Goal: Navigation & Orientation: Find specific page/section

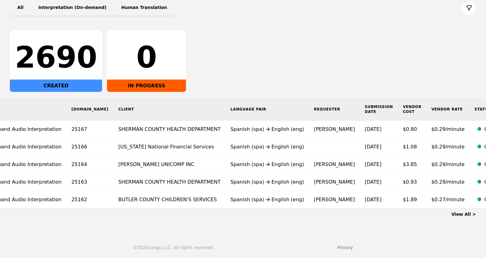
scroll to position [0, 50]
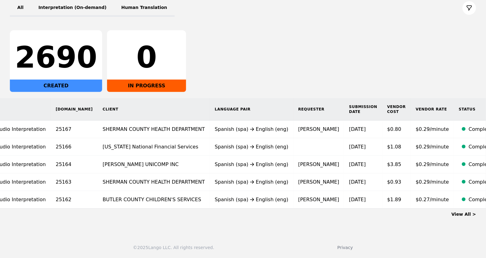
click at [463, 216] on link "View All >" at bounding box center [463, 214] width 25 height 5
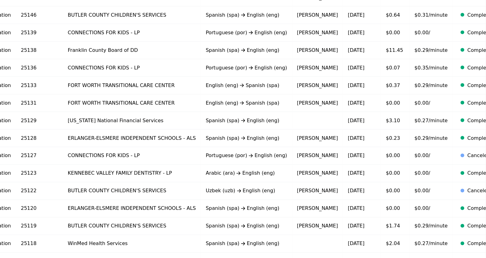
scroll to position [378, 0]
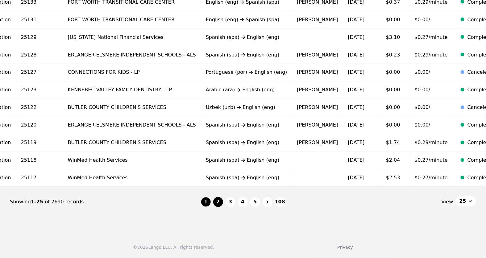
click at [218, 203] on button "2" at bounding box center [218, 202] width 10 height 10
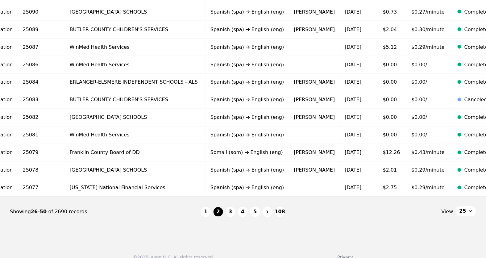
scroll to position [378, 0]
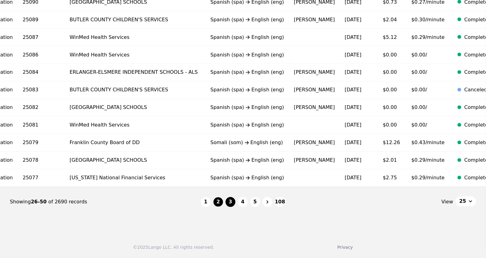
click at [234, 204] on button "3" at bounding box center [230, 202] width 10 height 10
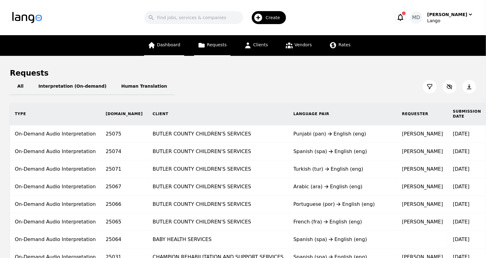
click at [164, 49] on link "Dashboard" at bounding box center [164, 45] width 40 height 21
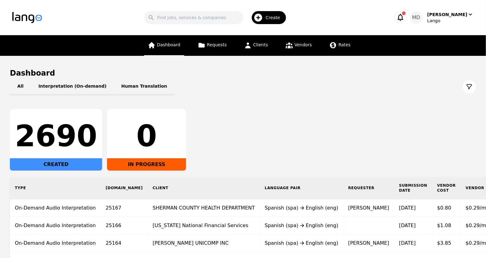
click at [166, 48] on link "Dashboard" at bounding box center [164, 45] width 40 height 21
click at [171, 48] on link "Dashboard" at bounding box center [164, 45] width 40 height 21
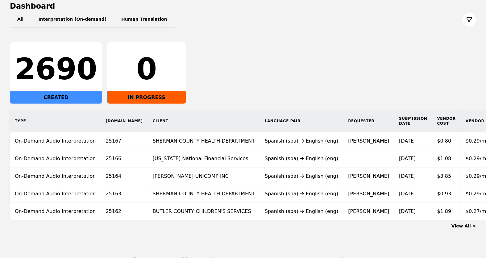
scroll to position [70, 0]
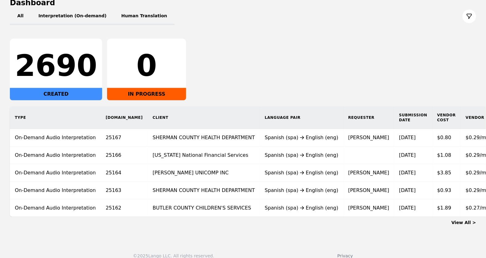
click at [456, 225] on link "View All >" at bounding box center [463, 222] width 25 height 5
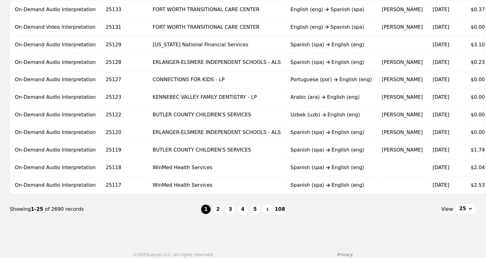
scroll to position [378, 0]
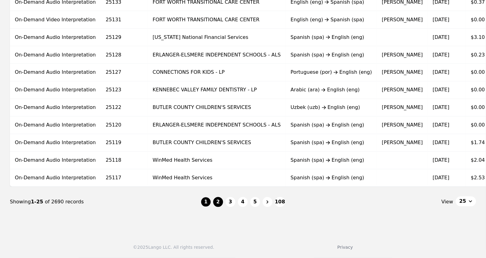
click at [217, 202] on button "2" at bounding box center [218, 202] width 10 height 10
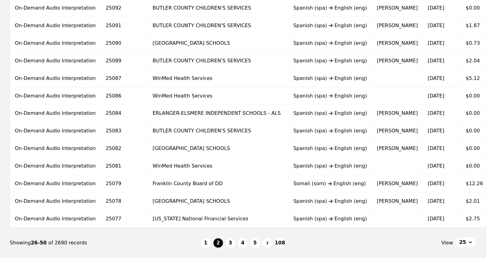
scroll to position [378, 0]
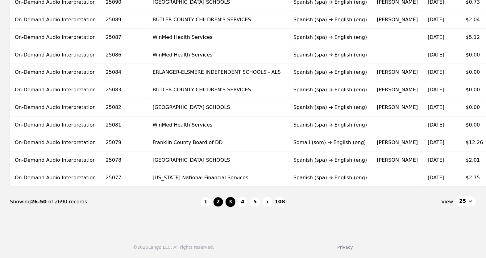
click at [229, 203] on button "3" at bounding box center [230, 202] width 10 height 10
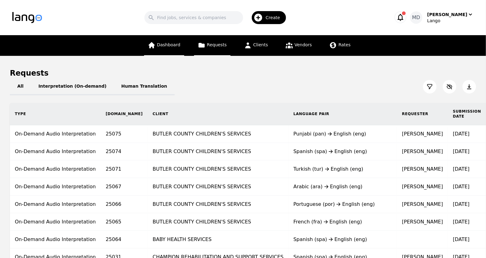
click at [163, 47] on span "Dashboard" at bounding box center [168, 44] width 23 height 5
